Goal: Information Seeking & Learning: Compare options

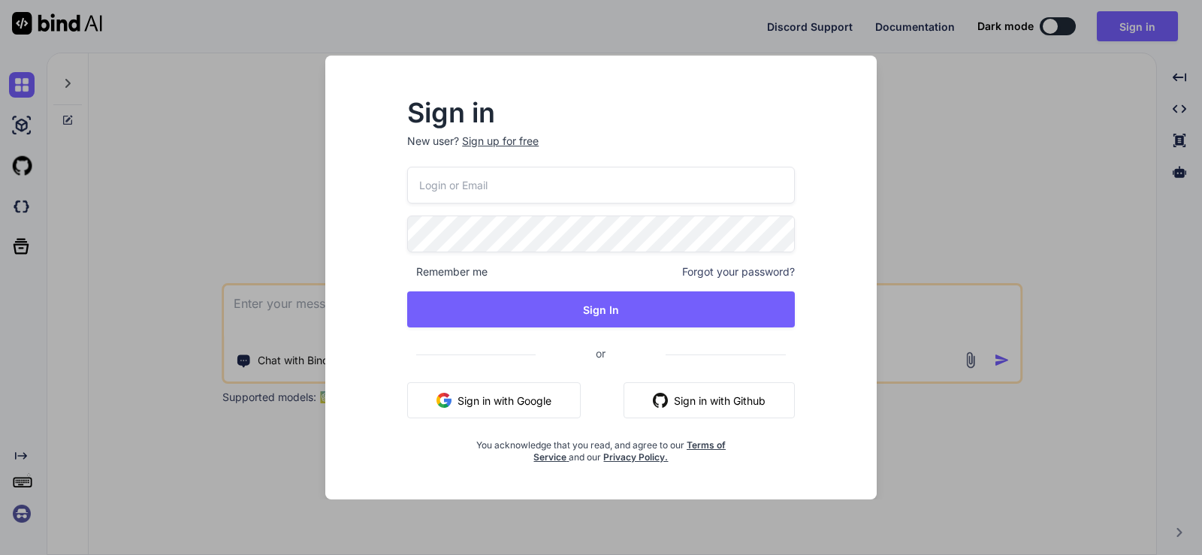
click at [954, 71] on div "Sign in New user? Sign up for free Remember me Forgot your password? Sign In or…" at bounding box center [601, 277] width 1202 height 555
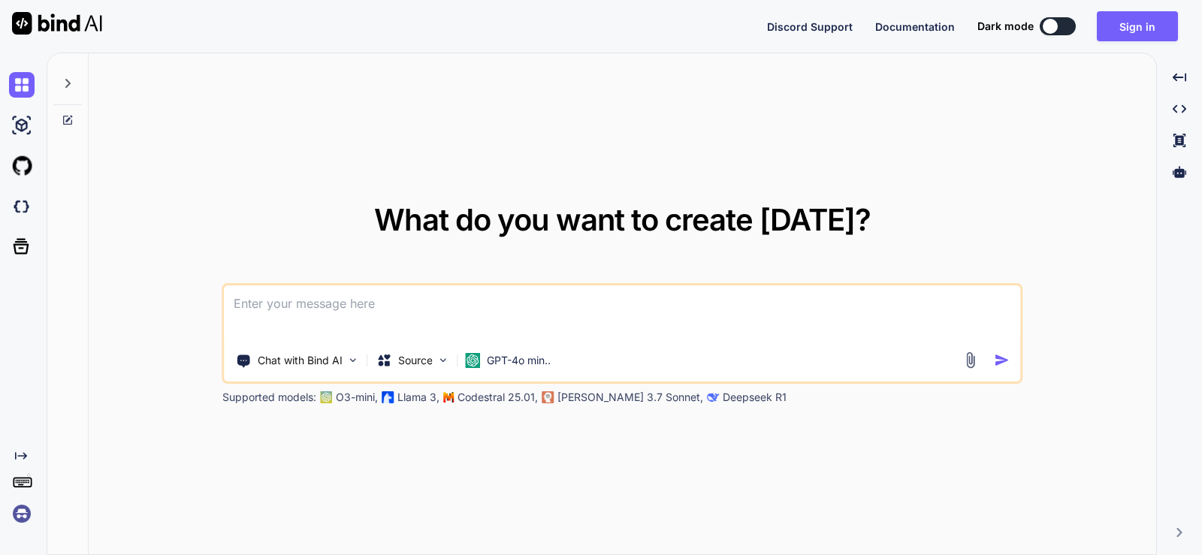
click at [287, 301] on textarea at bounding box center [623, 313] width 796 height 56
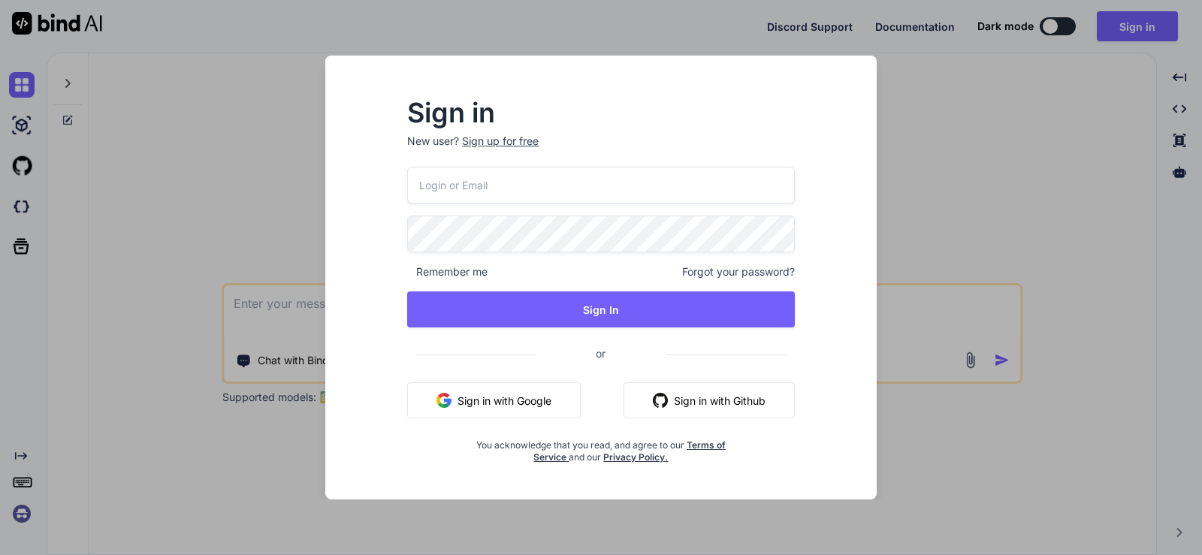
click at [928, 219] on div "Sign in New user? Sign up for free Remember me Forgot your password? Sign In or…" at bounding box center [601, 277] width 1202 height 555
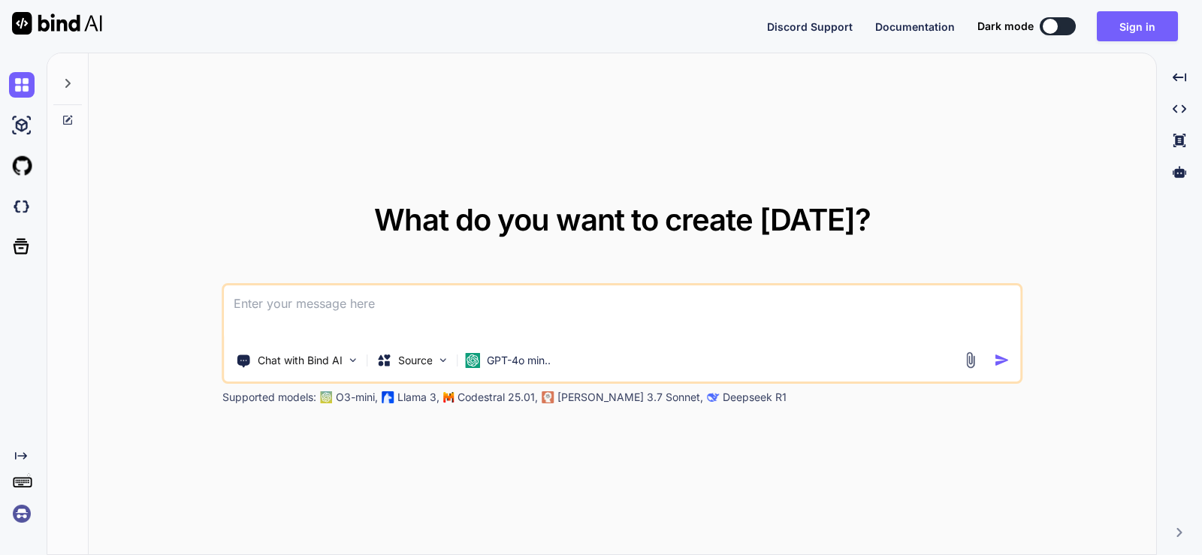
click at [20, 516] on img at bounding box center [22, 514] width 26 height 26
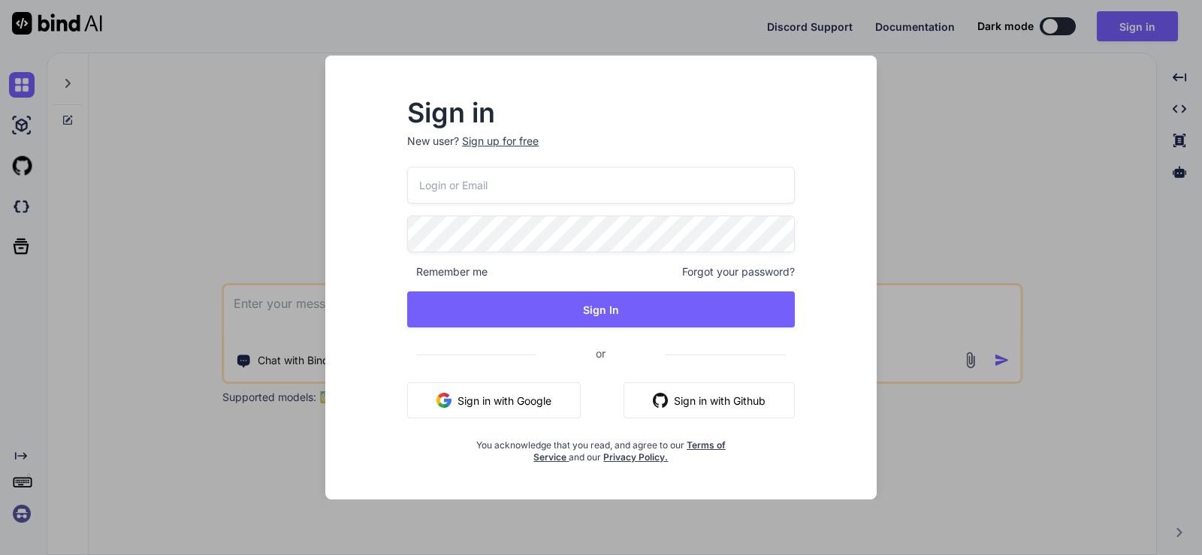
click at [964, 131] on div "Sign in New user? Sign up for free Remember me Forgot your password? Sign In or…" at bounding box center [601, 277] width 1202 height 555
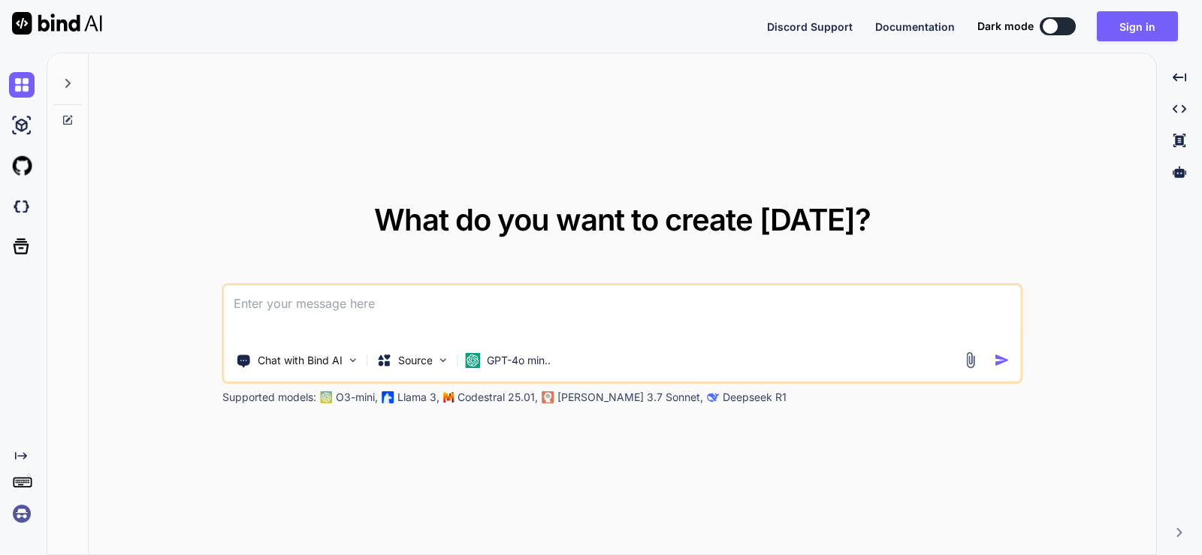
click at [1066, 21] on button at bounding box center [1058, 26] width 36 height 18
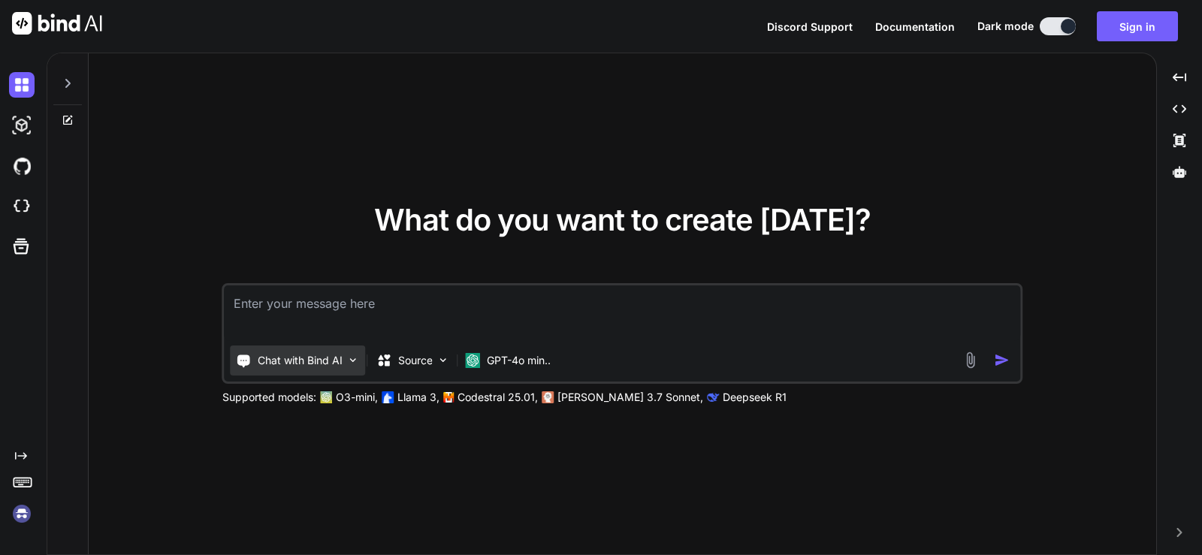
click at [358, 366] on img at bounding box center [353, 360] width 13 height 13
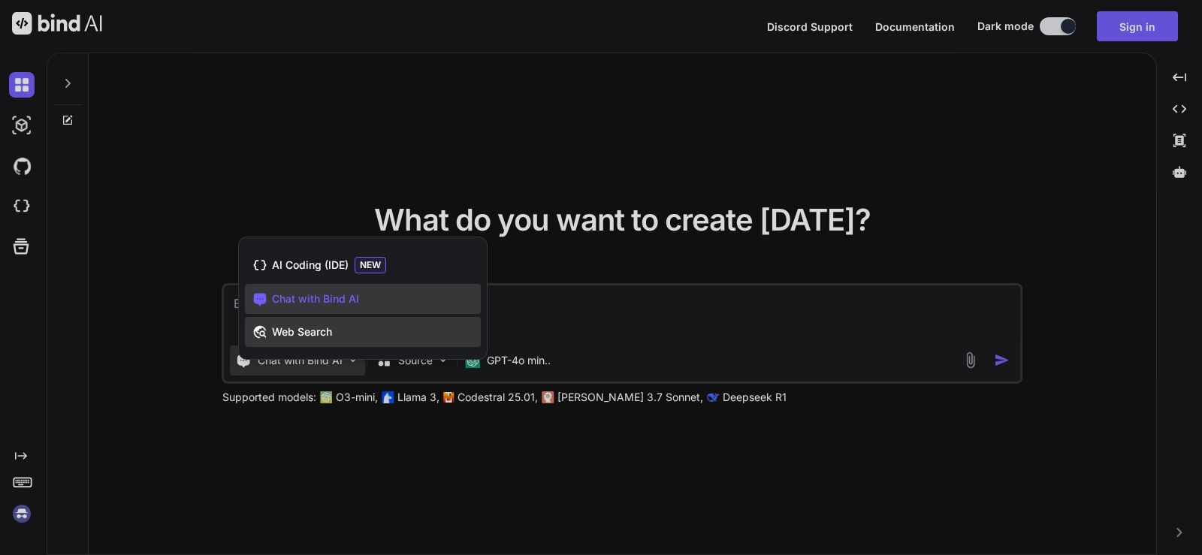
click at [320, 328] on span "Web Search" at bounding box center [302, 331] width 60 height 15
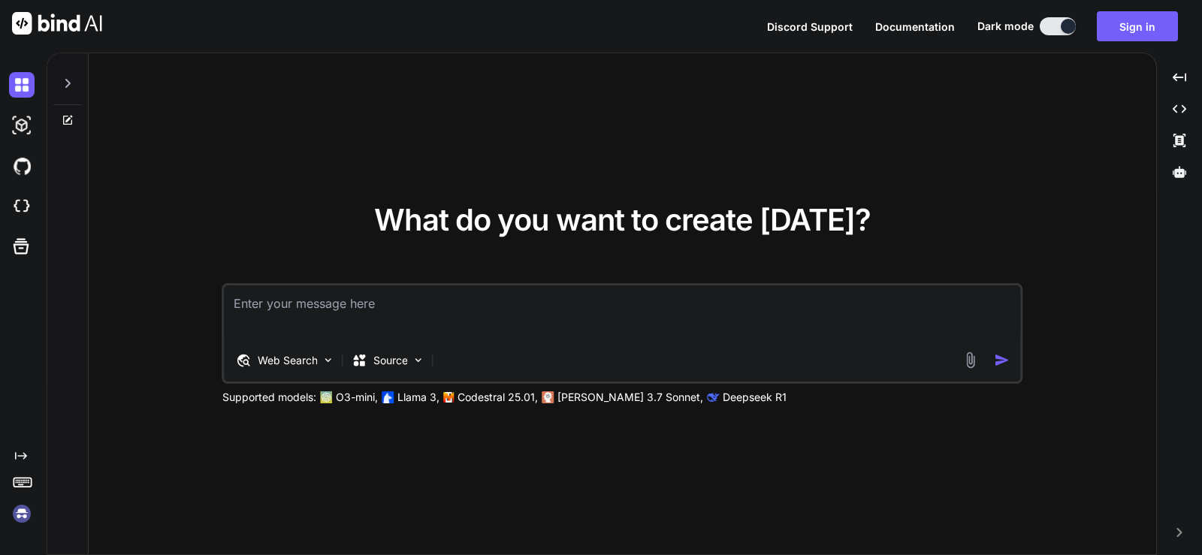
click at [313, 312] on textarea at bounding box center [623, 313] width 796 height 56
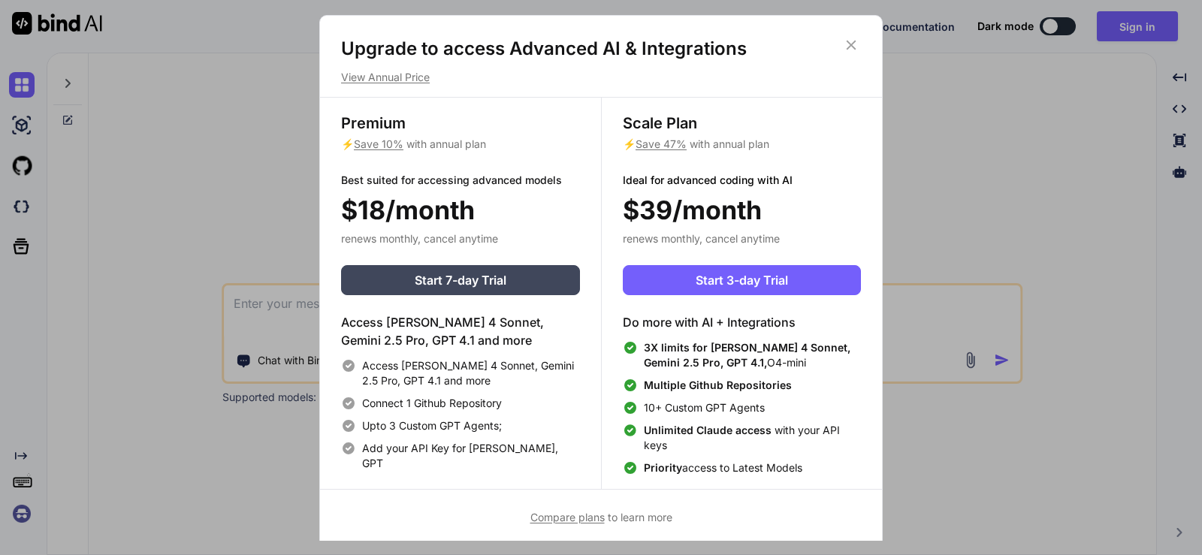
click at [542, 519] on span "Compare plans" at bounding box center [567, 517] width 74 height 13
click at [653, 145] on span "Save 47%" at bounding box center [660, 143] width 51 height 13
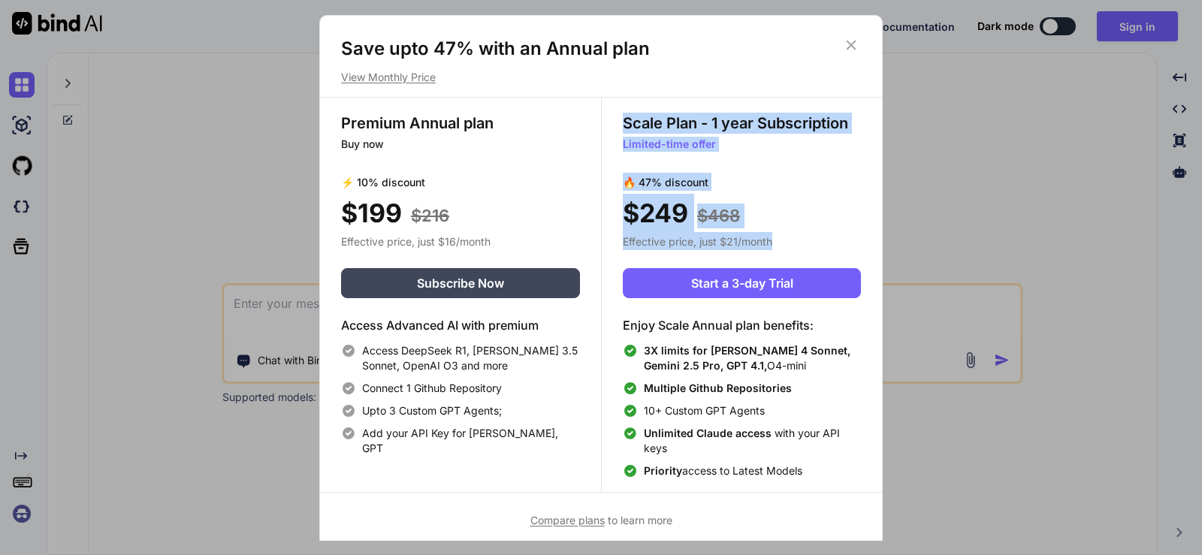
drag, startPoint x: 782, startPoint y: 240, endPoint x: 605, endPoint y: 127, distance: 210.4
click at [605, 127] on div "Scale Plan - 1 year Subscription Limited-time offer 🔥 47% discount $249 $468 Ef…" at bounding box center [741, 295] width 281 height 394
copy div "Scale Plan - 1 year Subscription Limited-time offer 🔥 47% discount $249 $468 Ef…"
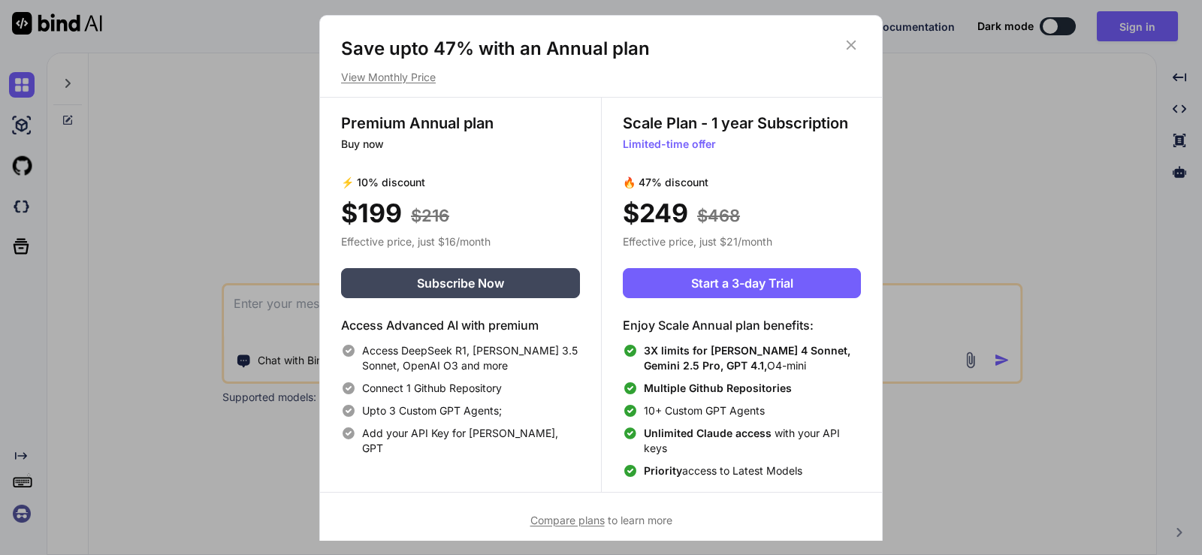
click at [557, 514] on span "Compare plans" at bounding box center [567, 520] width 74 height 13
click at [851, 40] on icon at bounding box center [851, 45] width 17 height 17
